Goal: Task Accomplishment & Management: Use online tool/utility

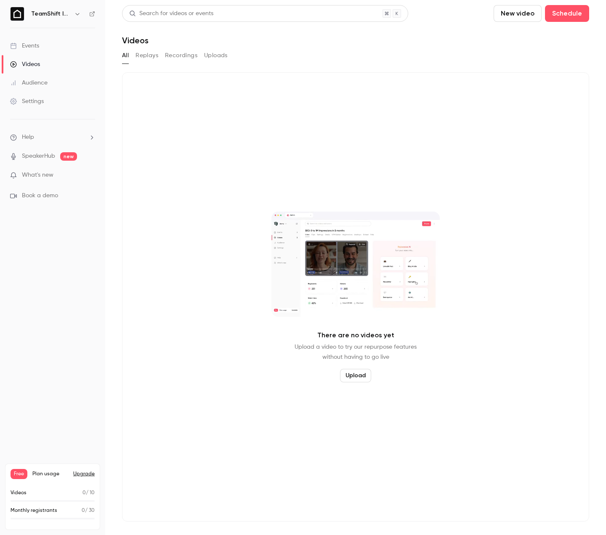
click at [179, 106] on div "There are no videos yet Upload a video to try our repurpose features without ha…" at bounding box center [355, 297] width 467 height 450
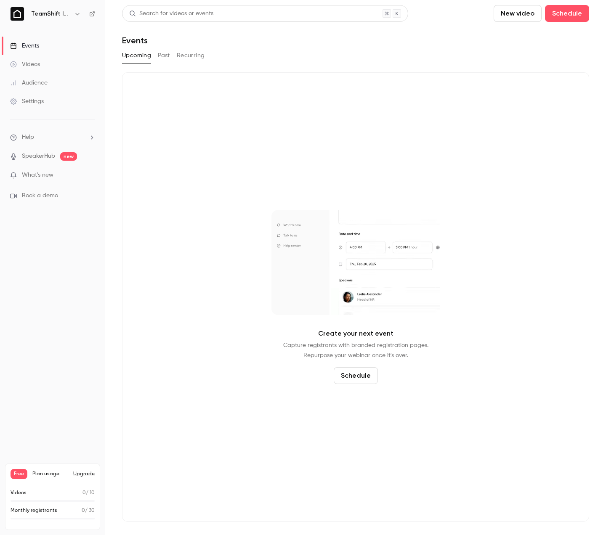
click at [45, 67] on link "Videos" at bounding box center [52, 64] width 105 height 19
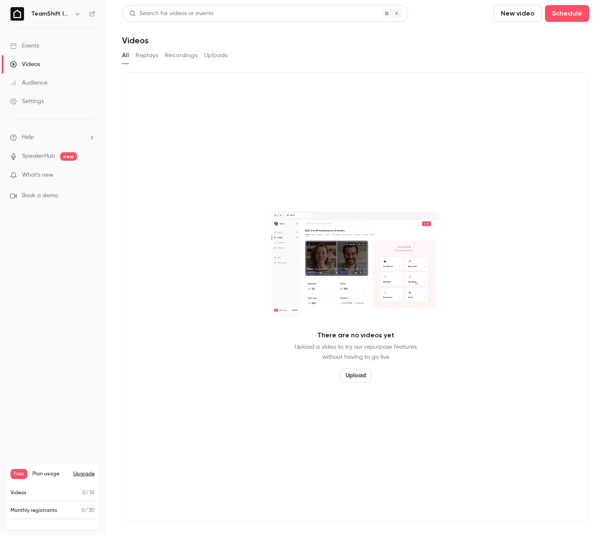
click at [46, 45] on link "Events" at bounding box center [52, 46] width 105 height 19
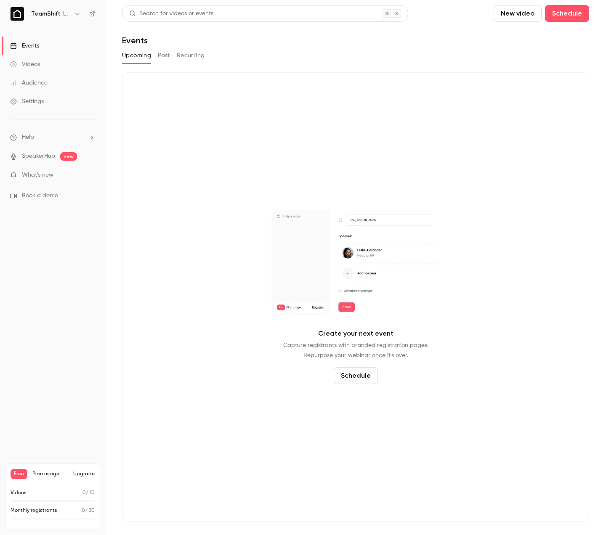
click at [519, 16] on button "New video" at bounding box center [518, 13] width 48 height 17
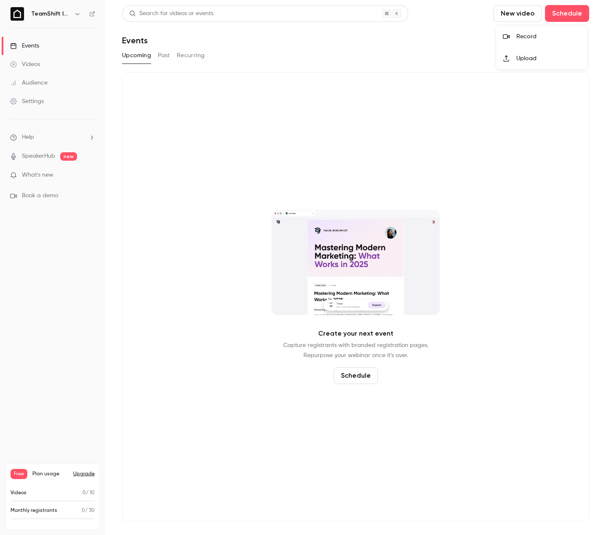
click at [442, 41] on div at bounding box center [303, 267] width 606 height 535
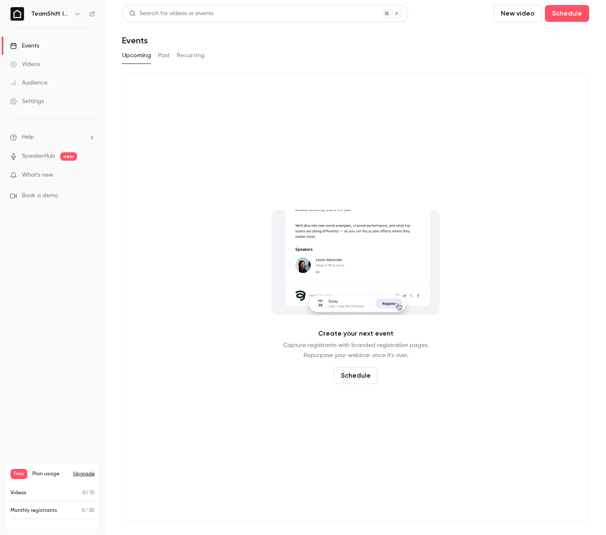
click at [402, 40] on div "Events" at bounding box center [355, 40] width 467 height 10
